Goal: Transaction & Acquisition: Purchase product/service

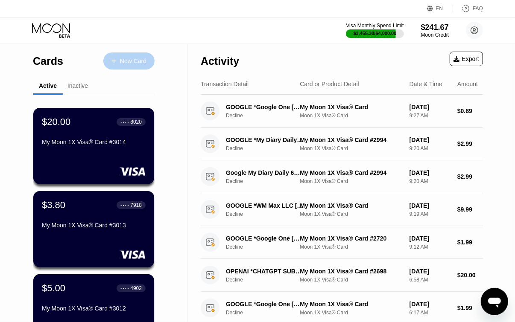
click at [129, 58] on div "New Card" at bounding box center [133, 61] width 26 height 7
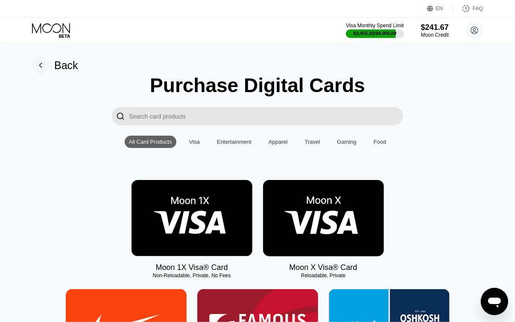
click at [203, 199] on img at bounding box center [191, 218] width 121 height 76
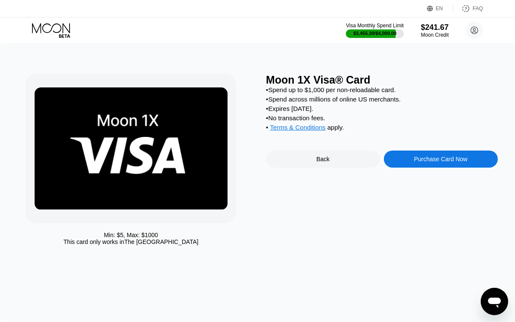
click at [441, 163] on div "Purchase Card Now" at bounding box center [440, 159] width 53 height 7
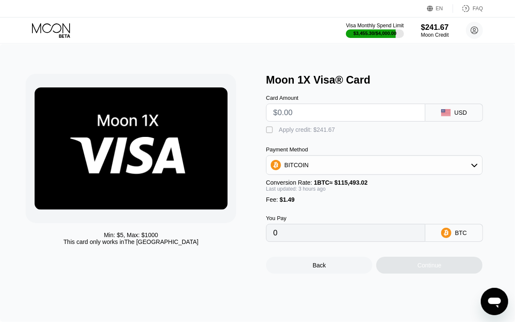
click at [357, 114] on input "text" at bounding box center [345, 112] width 145 height 17
type input "$5"
type input "0.00005615"
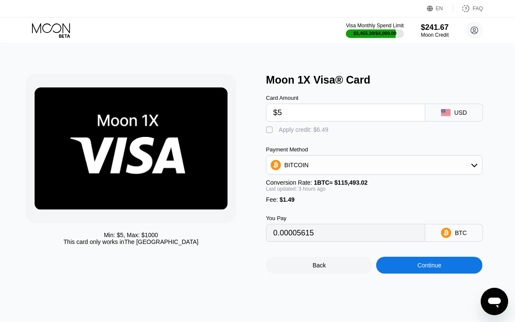
type input "$5"
click at [283, 133] on div "Apply credit: $6.49" at bounding box center [304, 129] width 50 height 7
type input "0"
click at [441, 269] on div "Continue" at bounding box center [429, 265] width 106 height 17
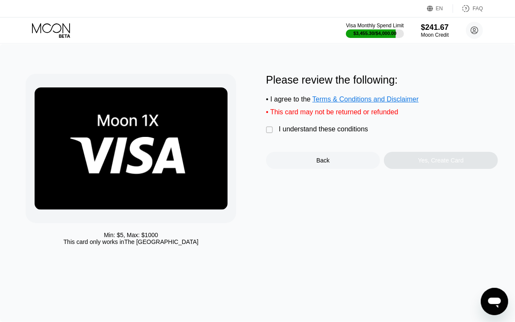
click at [344, 131] on div "I understand these conditions" at bounding box center [323, 130] width 89 height 8
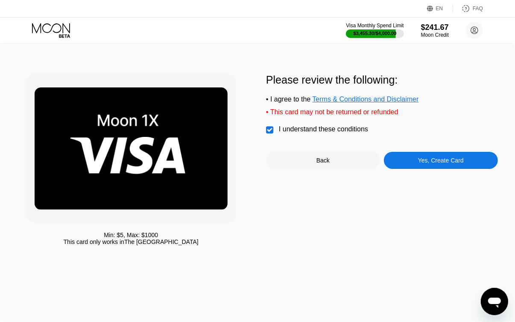
click at [403, 158] on div "Yes, Create Card" at bounding box center [441, 160] width 114 height 17
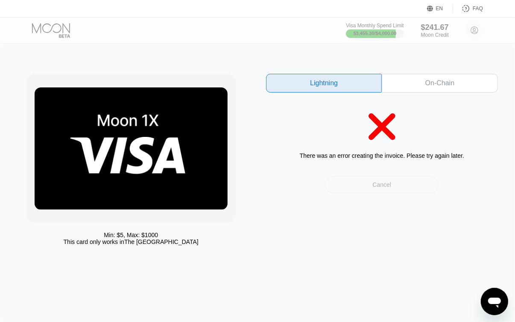
click at [405, 187] on div "Cancel" at bounding box center [382, 184] width 114 height 17
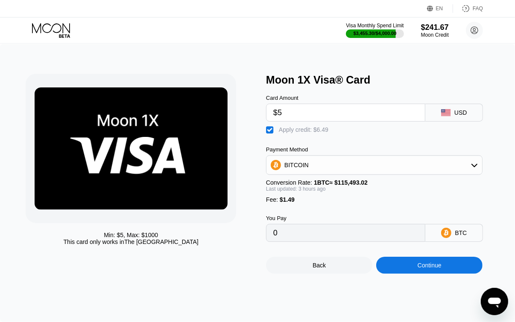
click at [36, 31] on icon at bounding box center [52, 30] width 40 height 15
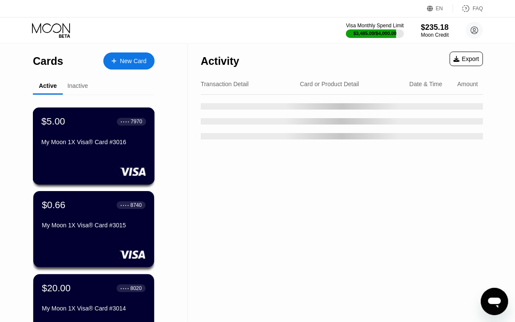
click at [110, 157] on div "$5.00 ● ● ● ● 7970 My Moon 1X Visa® Card #3016" at bounding box center [94, 146] width 122 height 77
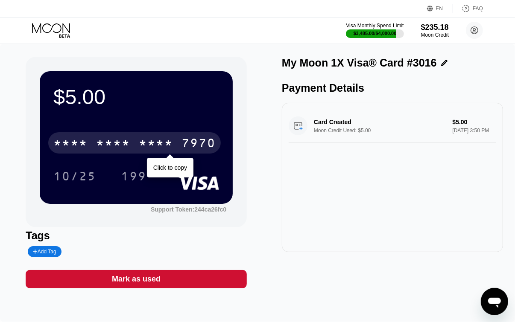
click at [191, 137] on div "* * * * * * * * * * * * 7970" at bounding box center [134, 142] width 172 height 21
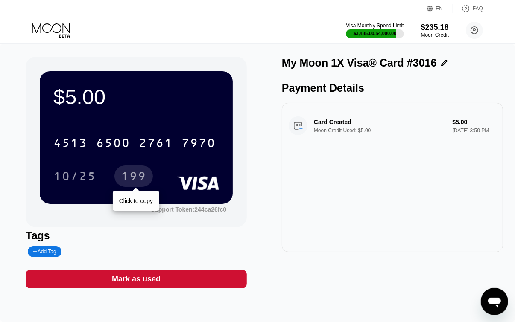
drag, startPoint x: 129, startPoint y: 172, endPoint x: 133, endPoint y: 175, distance: 5.2
click at [129, 173] on div "199" at bounding box center [134, 178] width 26 height 14
